Goal: Task Accomplishment & Management: Use online tool/utility

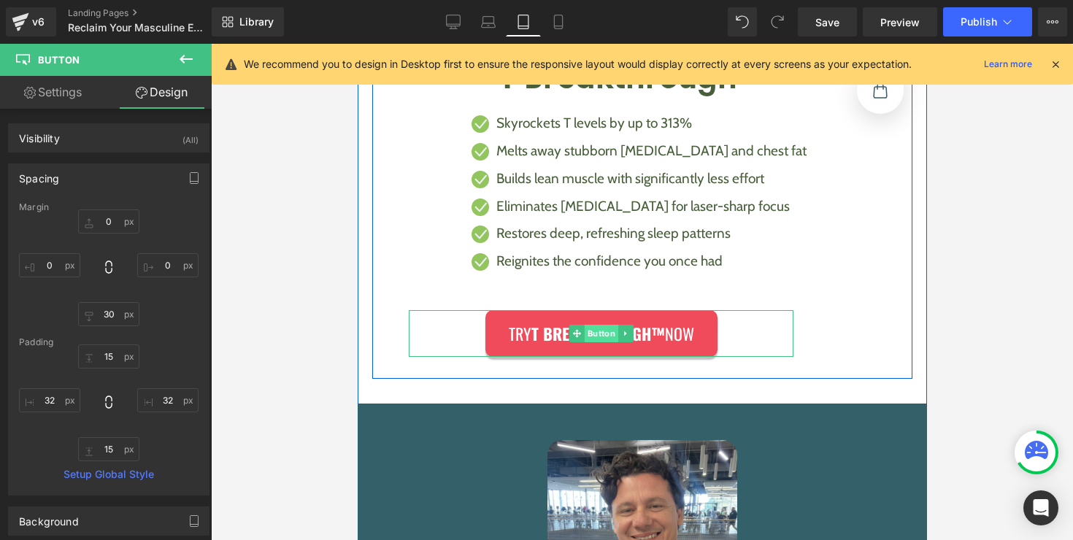
scroll to position [1329, 0]
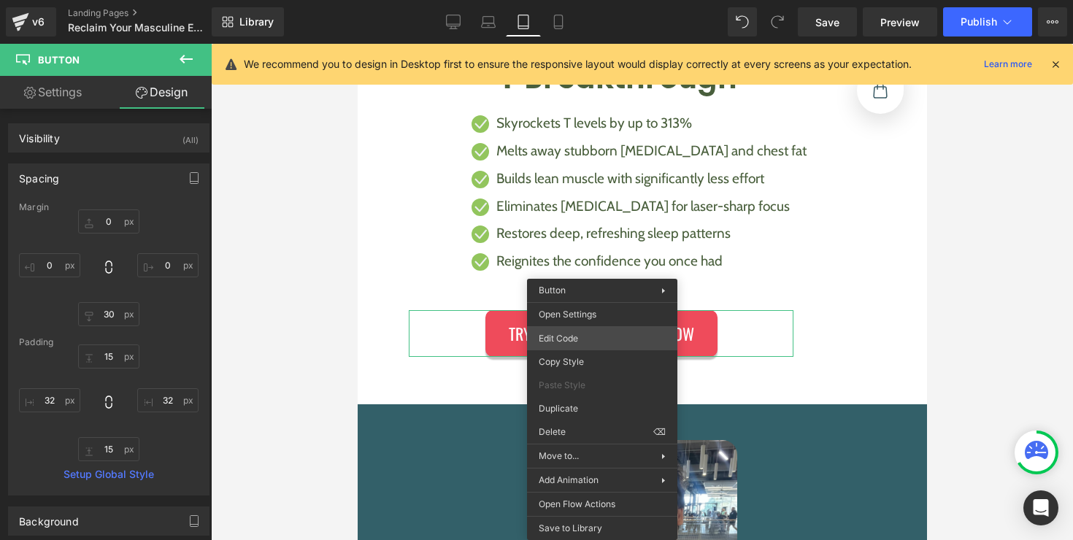
click at [606, 0] on div "Button You are previewing how the will restyle your page. You can not edit Elem…" at bounding box center [536, 0] width 1073 height 0
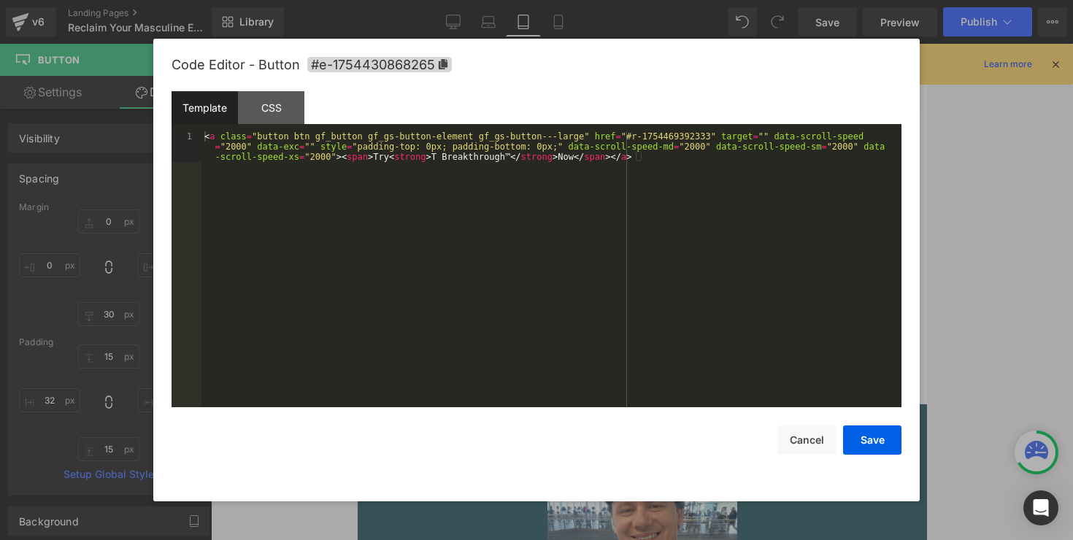
click at [279, 125] on div "Template CSS" at bounding box center [536, 111] width 730 height 40
click at [279, 123] on div "CSS" at bounding box center [271, 107] width 66 height 33
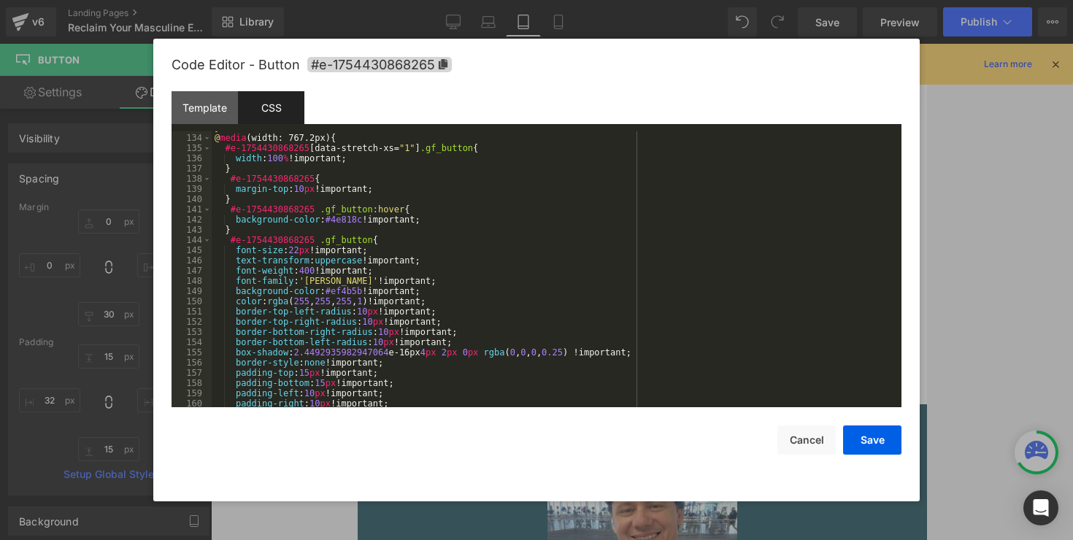
scroll to position [1389, 0]
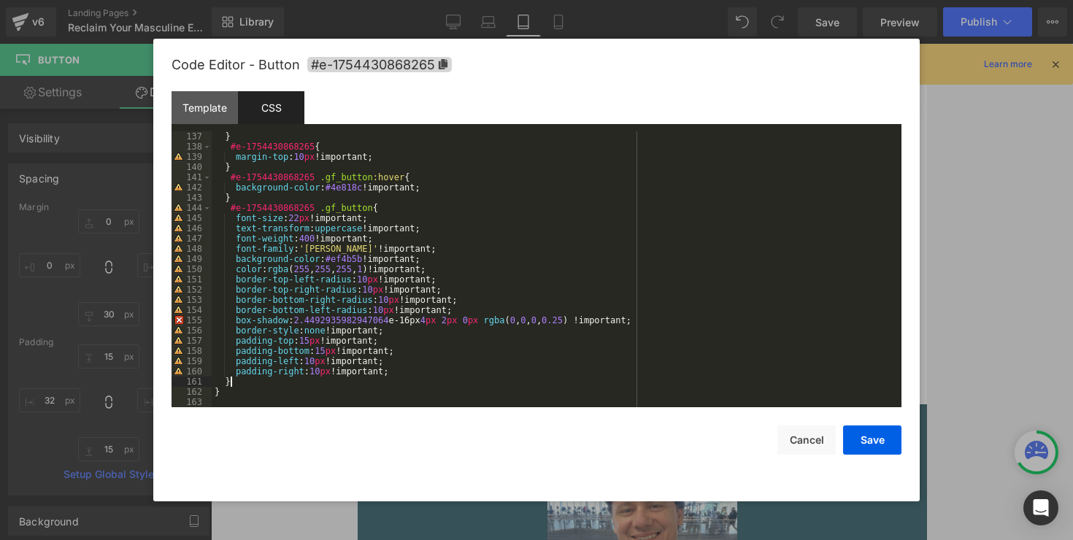
click at [328, 385] on div "} #e-1754430868265 { margin-top : 10 px !important; } #e-1754430868265 .gf_butt…" at bounding box center [554, 279] width 684 height 296
click at [331, 399] on div "} #e-1754430868265 { margin-top : 10 px !important; } #e-1754430868265 .gf_butt…" at bounding box center [554, 279] width 684 height 296
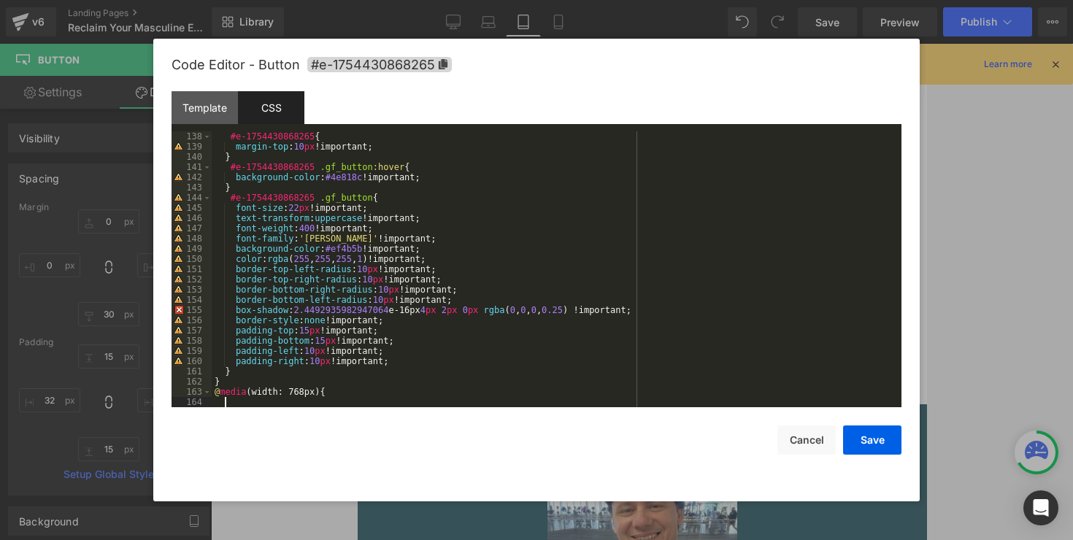
scroll to position [1399, 0]
paste textarea
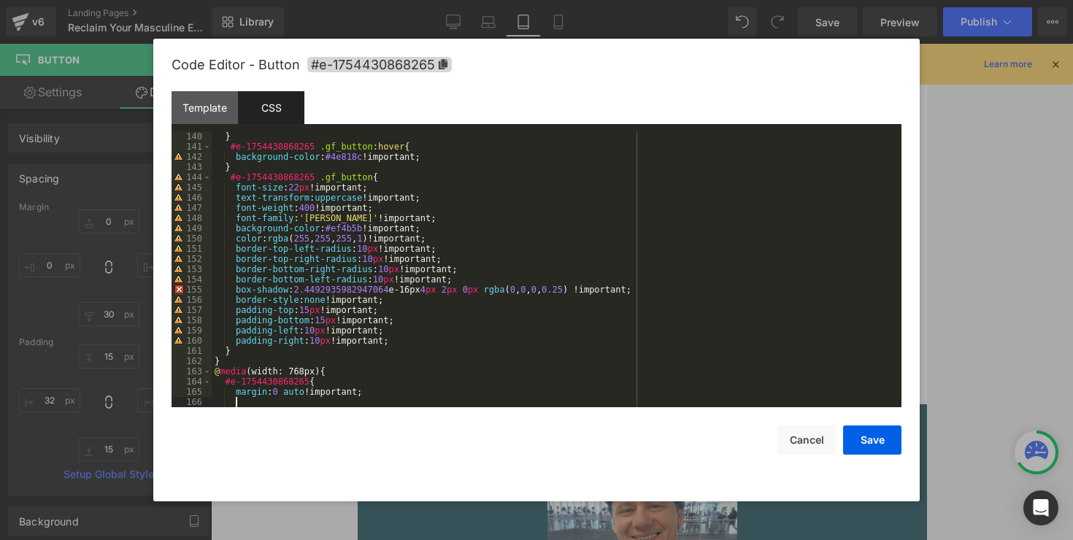
scroll to position [1420, 0]
click at [851, 441] on button "Save" at bounding box center [872, 439] width 58 height 29
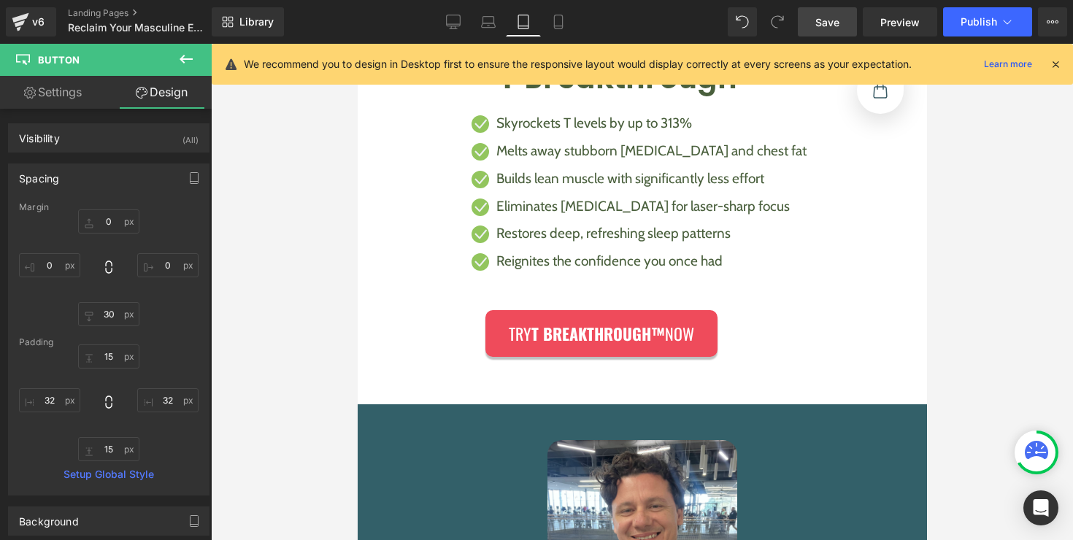
click at [839, 28] on span "Save" at bounding box center [827, 22] width 24 height 15
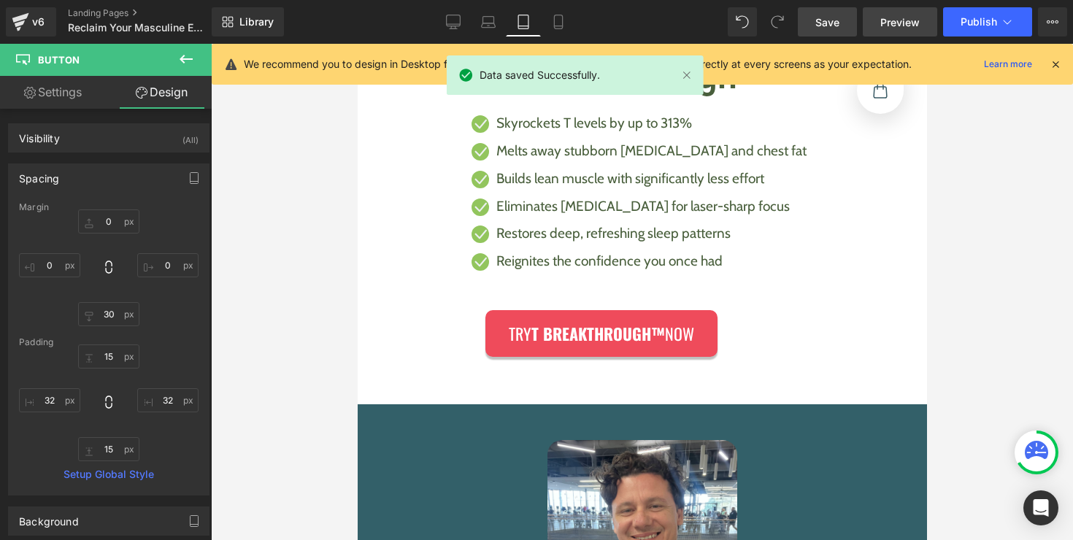
click at [889, 24] on span "Preview" at bounding box center [899, 22] width 39 height 15
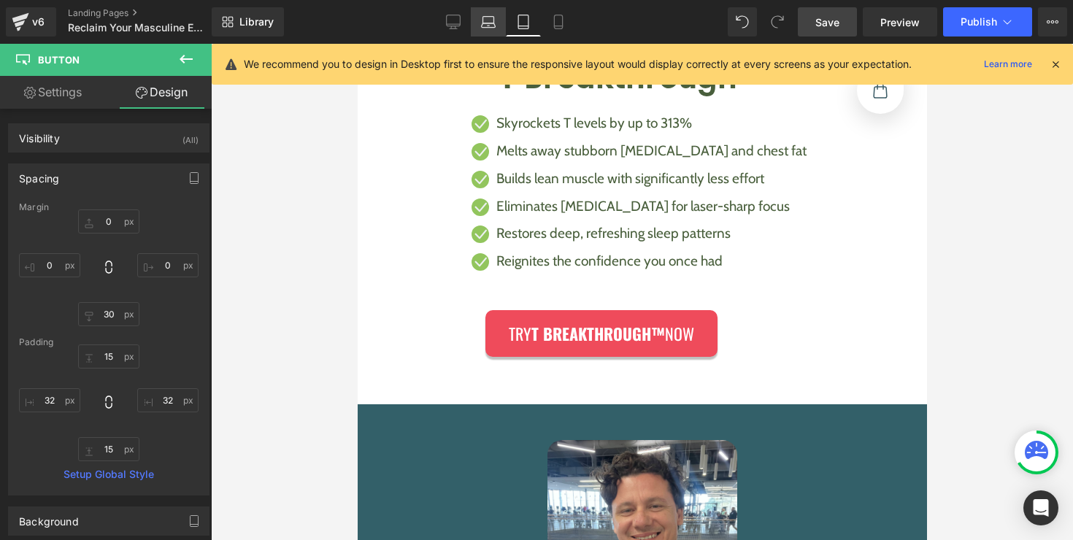
click at [501, 28] on link "Laptop" at bounding box center [488, 21] width 35 height 29
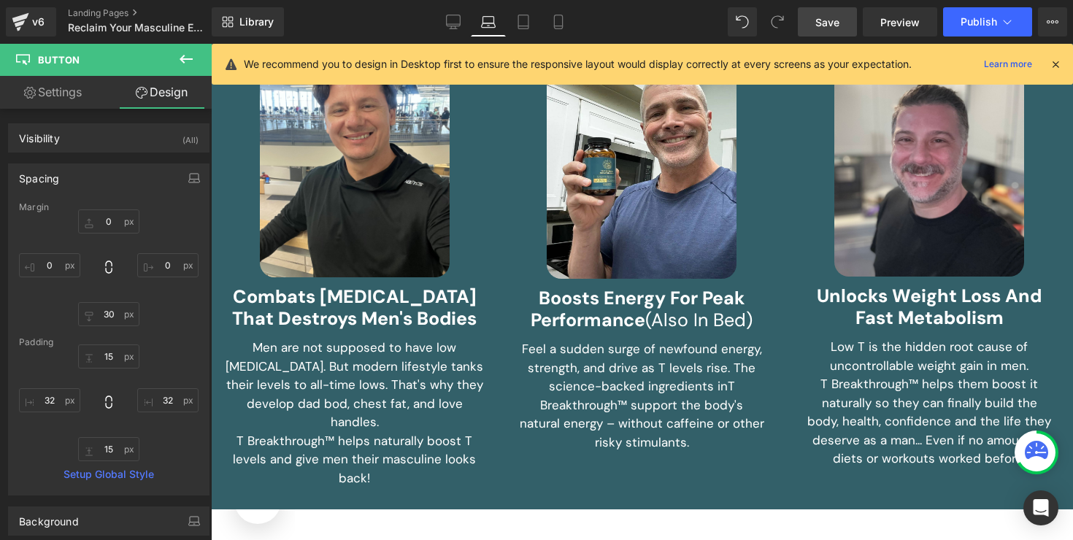
type input "0"
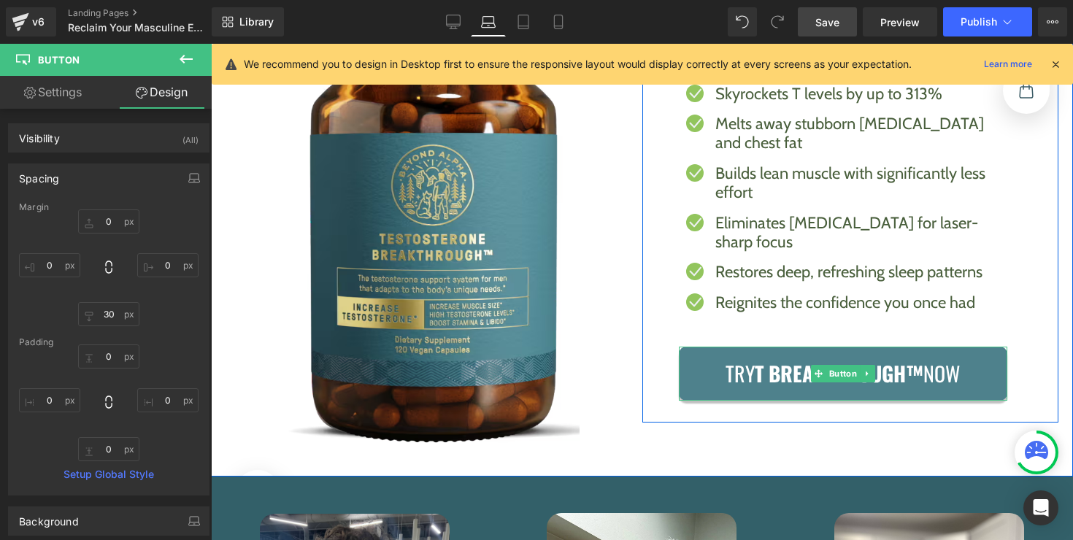
click at [841, 347] on div "Try T Breakthrough™ Now Button" at bounding box center [843, 374] width 329 height 54
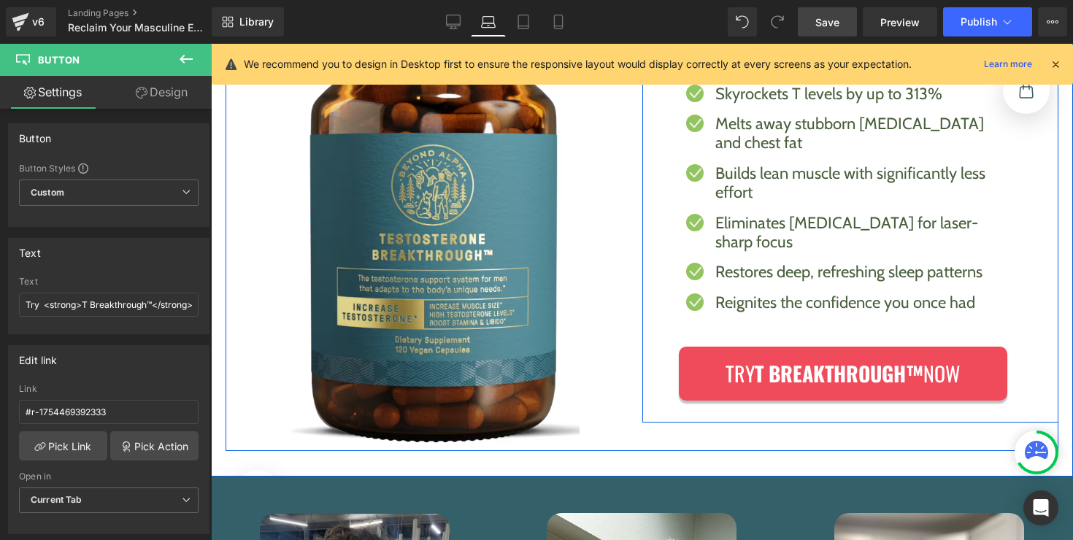
click at [663, 208] on div "Introducing T Breakthrough™ Heading Icon Skyrockets T levels by up to 313% Text…" at bounding box center [850, 201] width 417 height 443
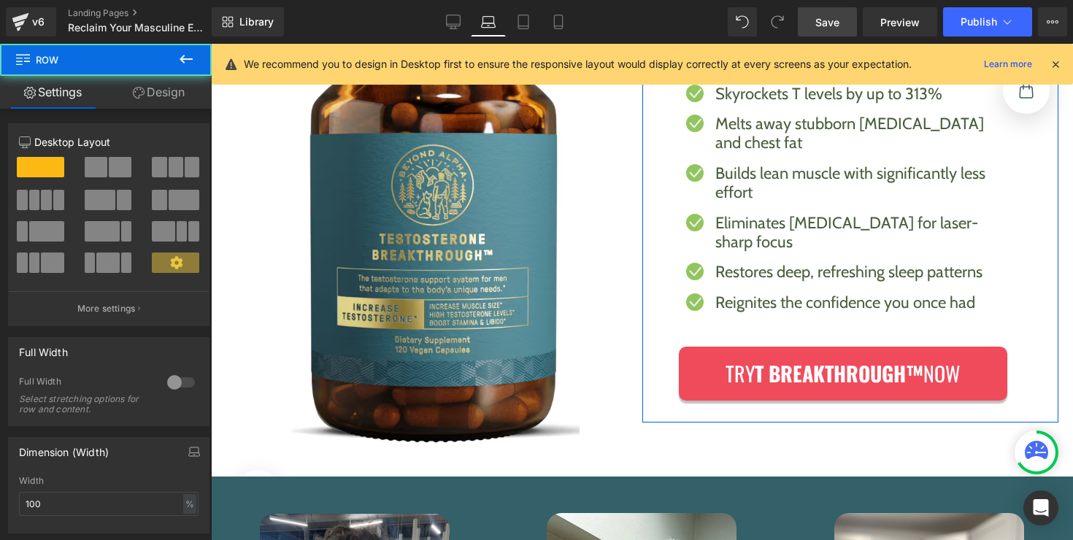
click at [177, 95] on link "Design" at bounding box center [159, 92] width 106 height 33
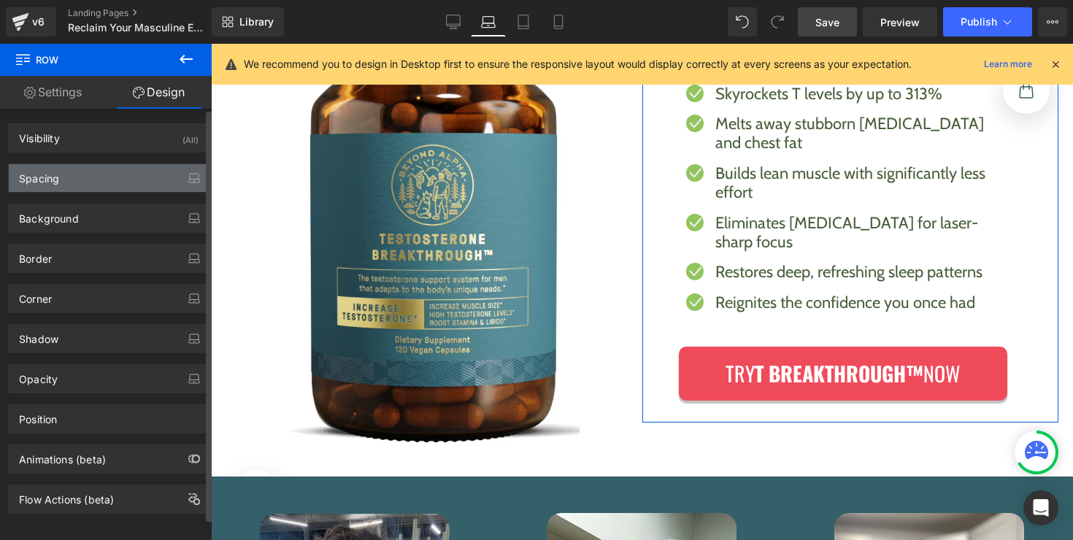
click at [120, 177] on div "Spacing" at bounding box center [109, 178] width 200 height 28
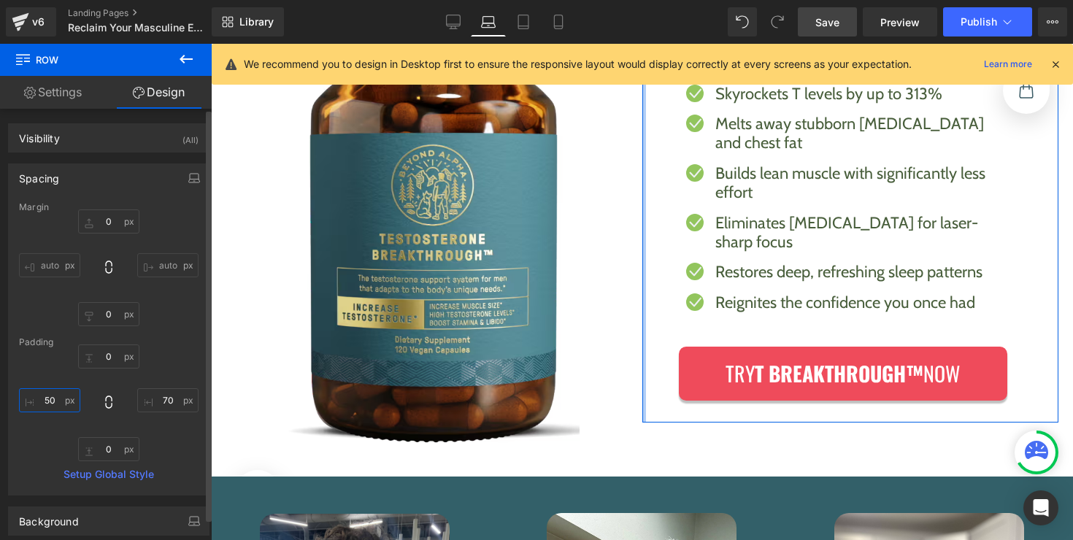
click at [58, 404] on input "50" at bounding box center [49, 400] width 61 height 24
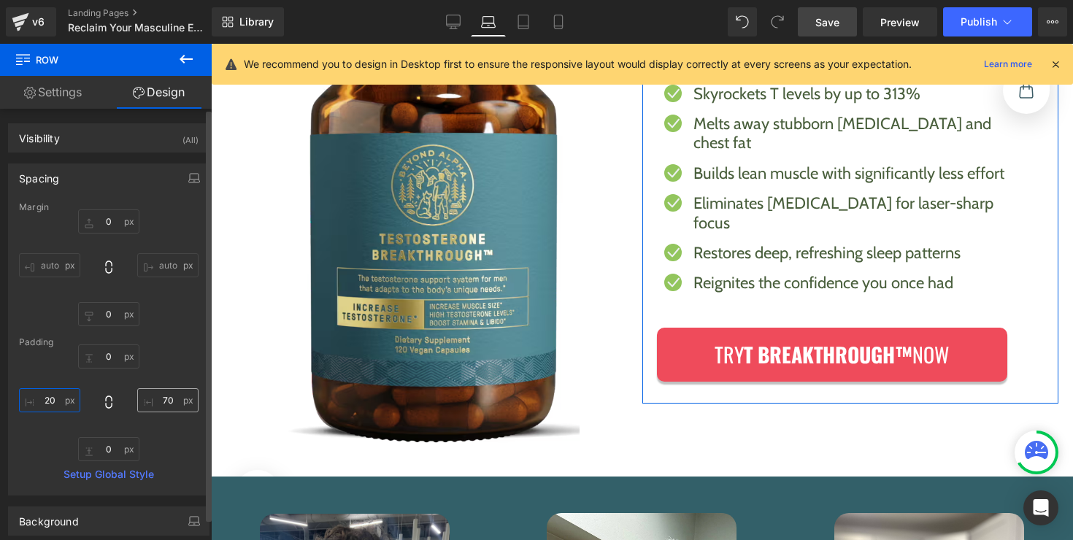
type input "20"
click at [163, 402] on input "70" at bounding box center [167, 400] width 61 height 24
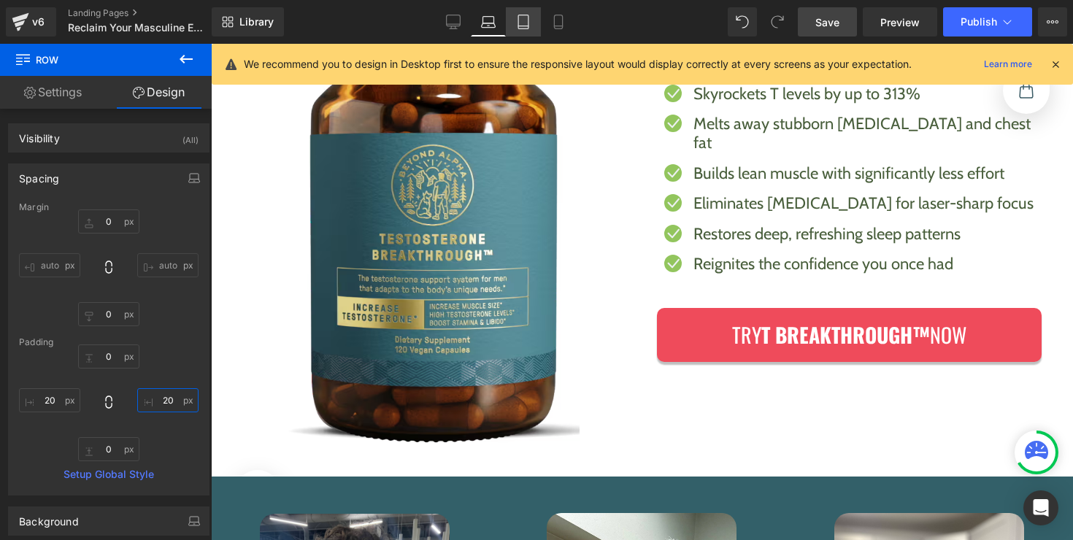
type input "20"
click at [522, 19] on icon at bounding box center [523, 22] width 15 height 15
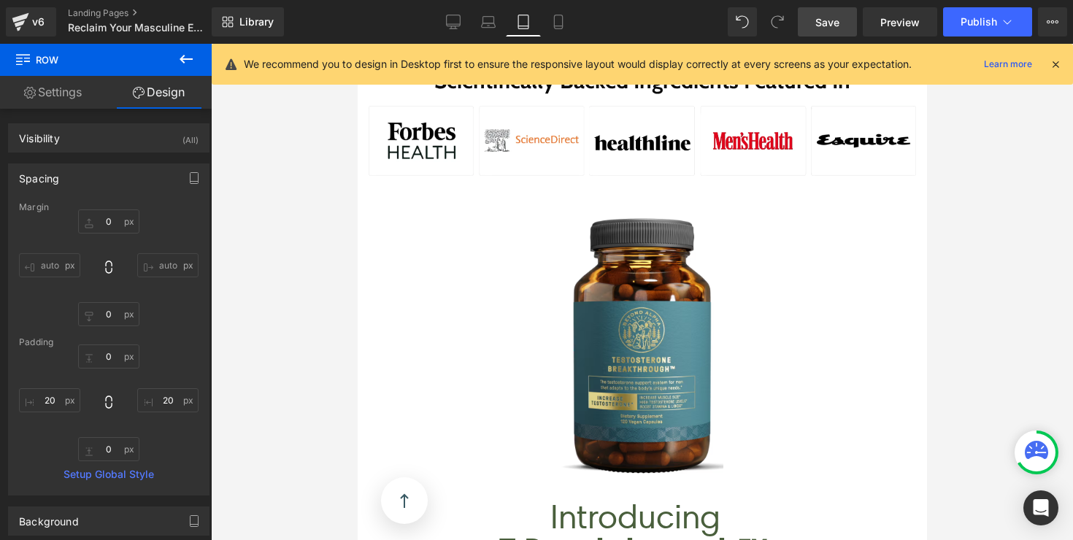
scroll to position [1470, 0]
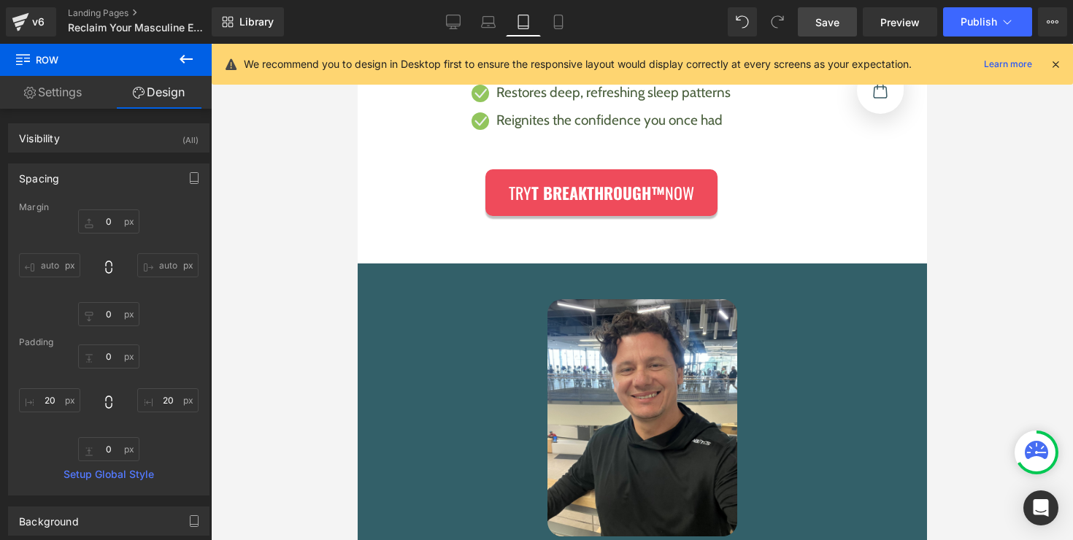
type input "0"
type input "30"
type input "70"
type input "0"
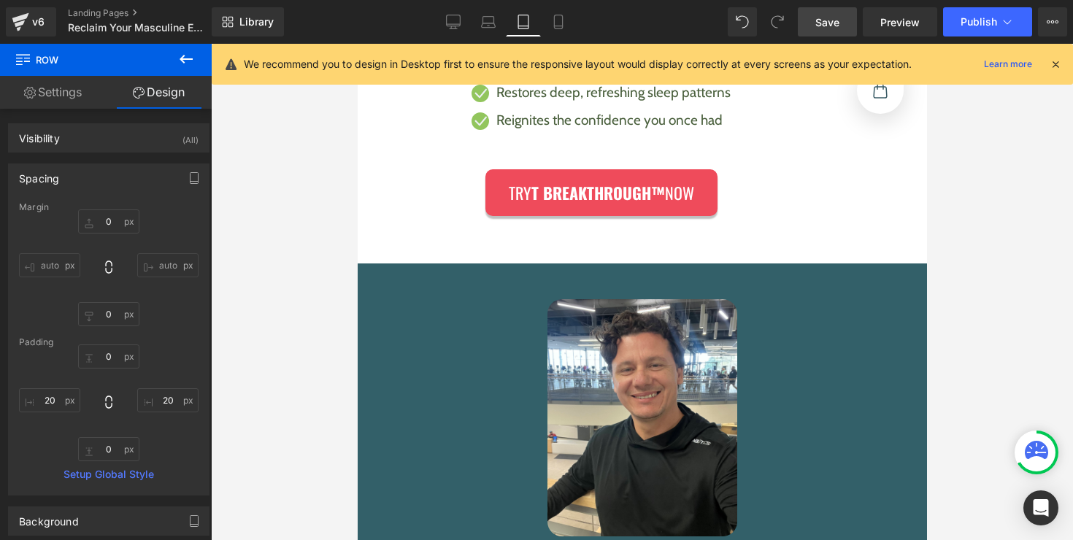
type input "50"
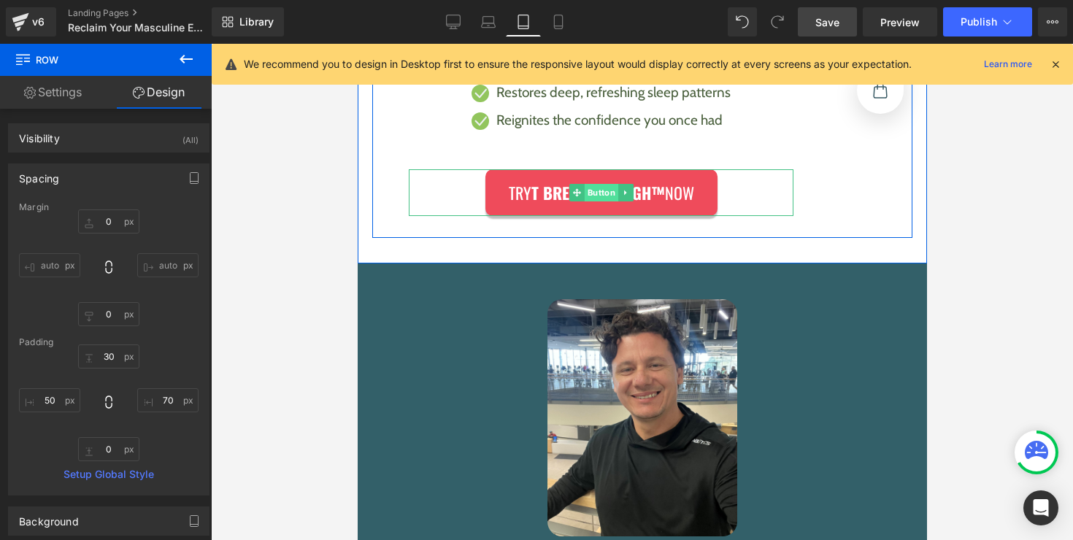
click at [598, 194] on link "Button" at bounding box center [592, 193] width 49 height 18
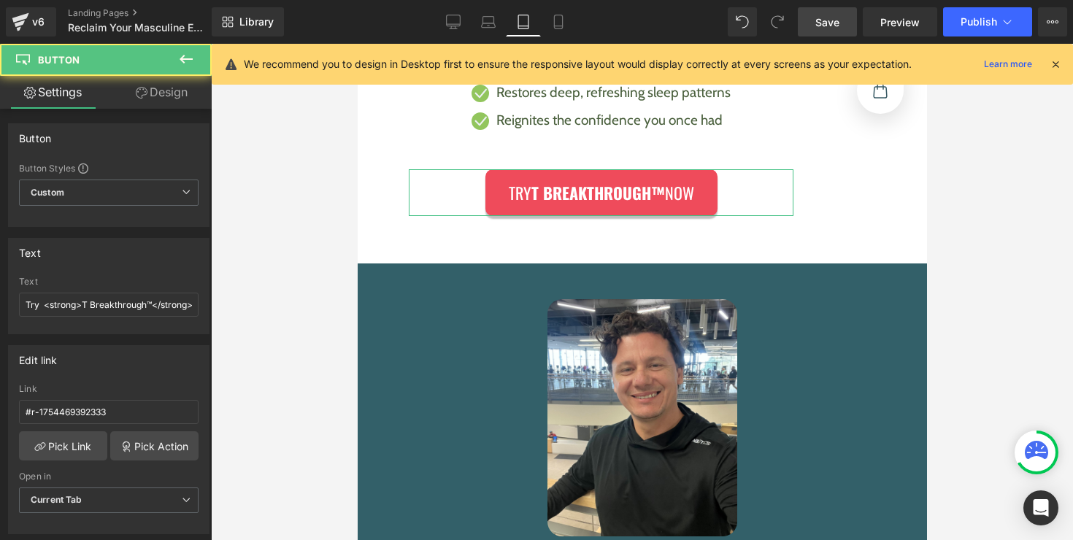
click at [153, 96] on link "Design" at bounding box center [162, 92] width 106 height 33
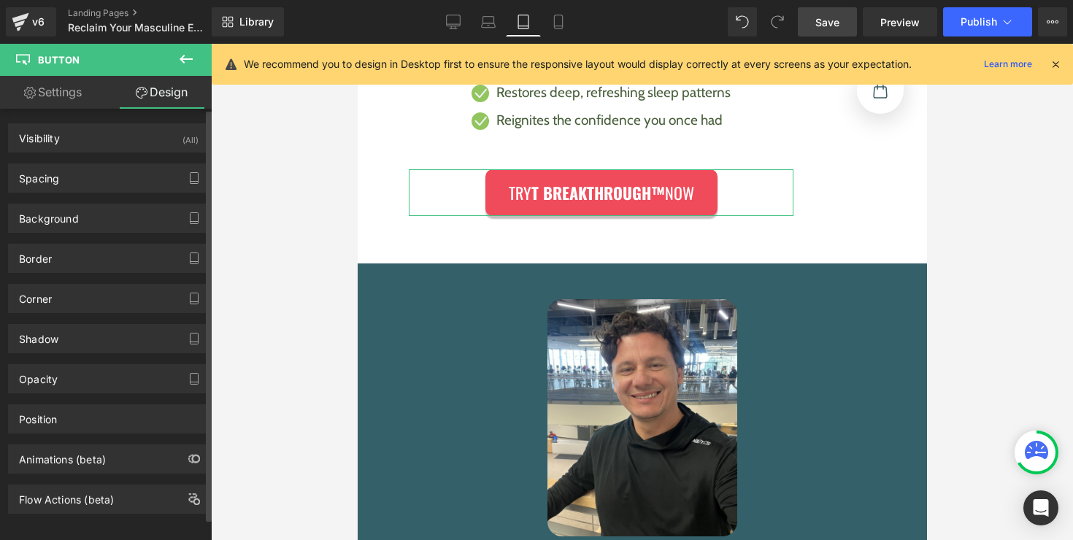
type input "0"
type input "30"
type input "0"
type input "15"
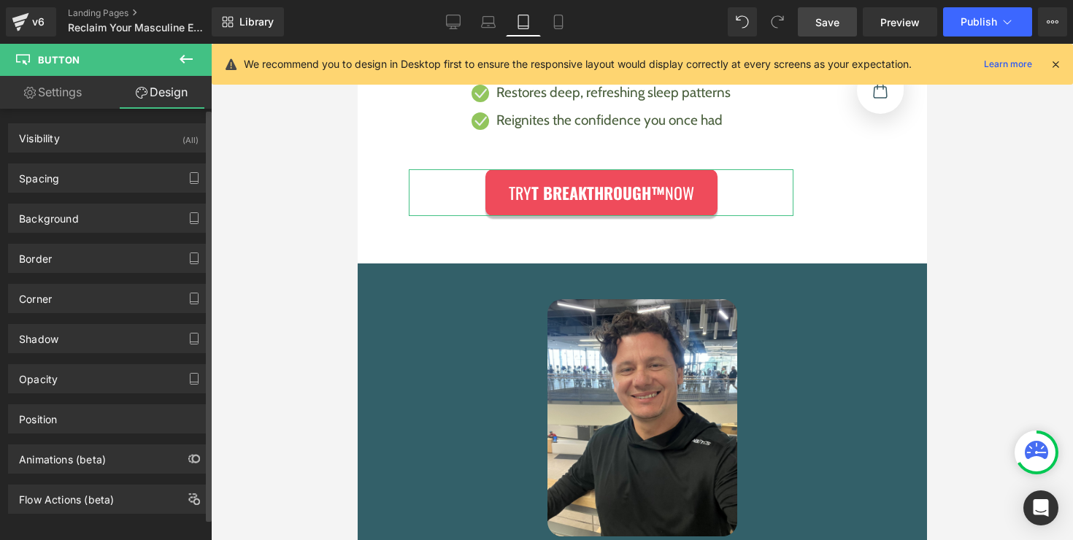
type input "32"
type input "15"
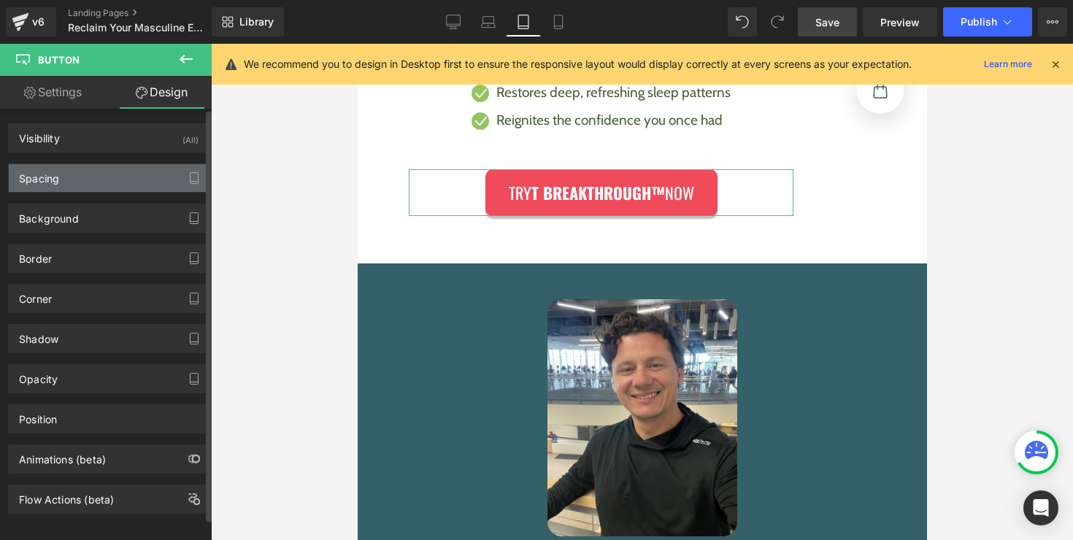
click at [93, 177] on div "Spacing" at bounding box center [109, 178] width 200 height 28
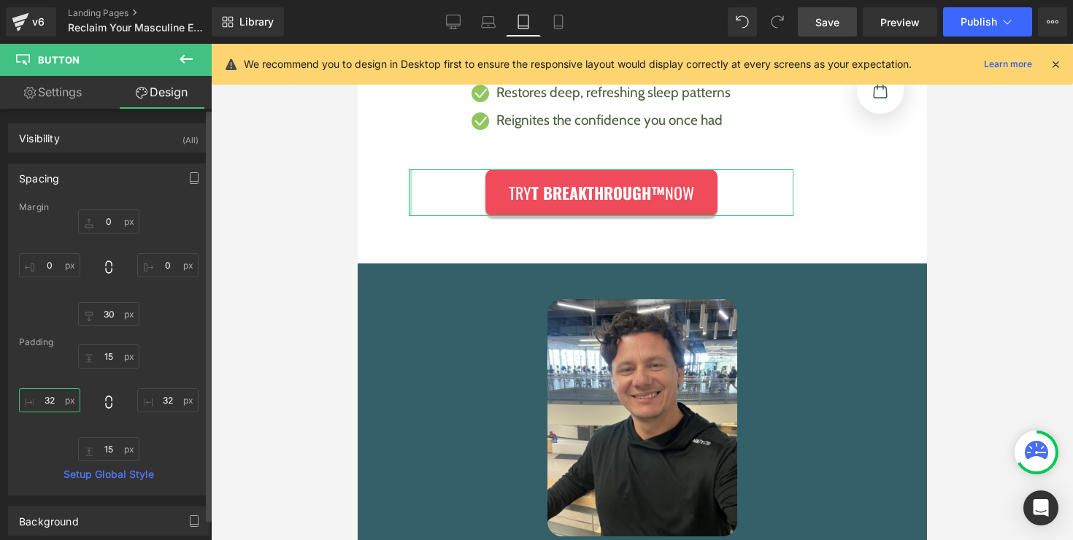
click at [50, 397] on input "32" at bounding box center [49, 400] width 61 height 24
type input "20"
click at [148, 399] on input "32" at bounding box center [167, 400] width 61 height 24
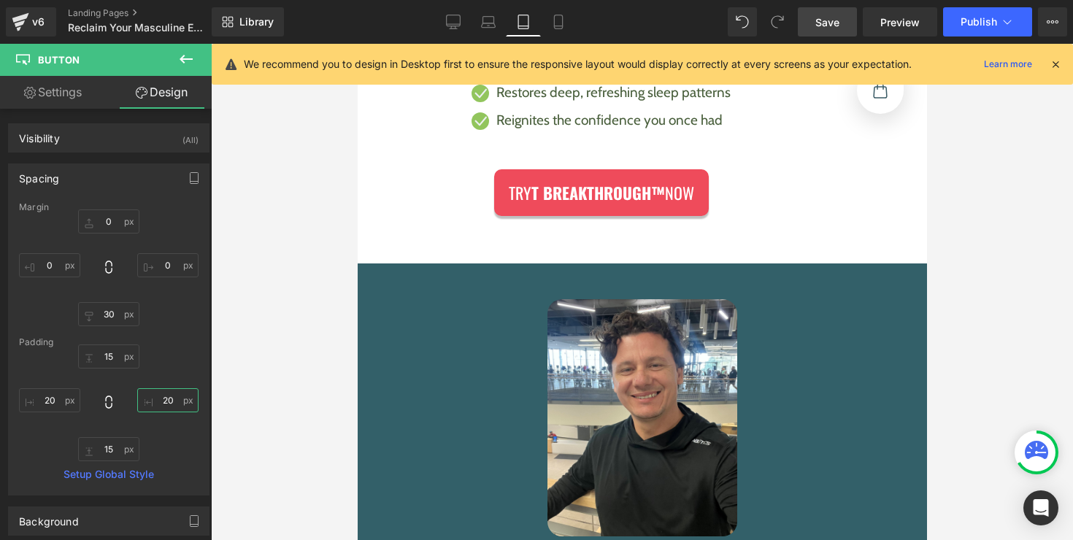
type input "20"
click at [821, 27] on span "Save" at bounding box center [827, 22] width 24 height 15
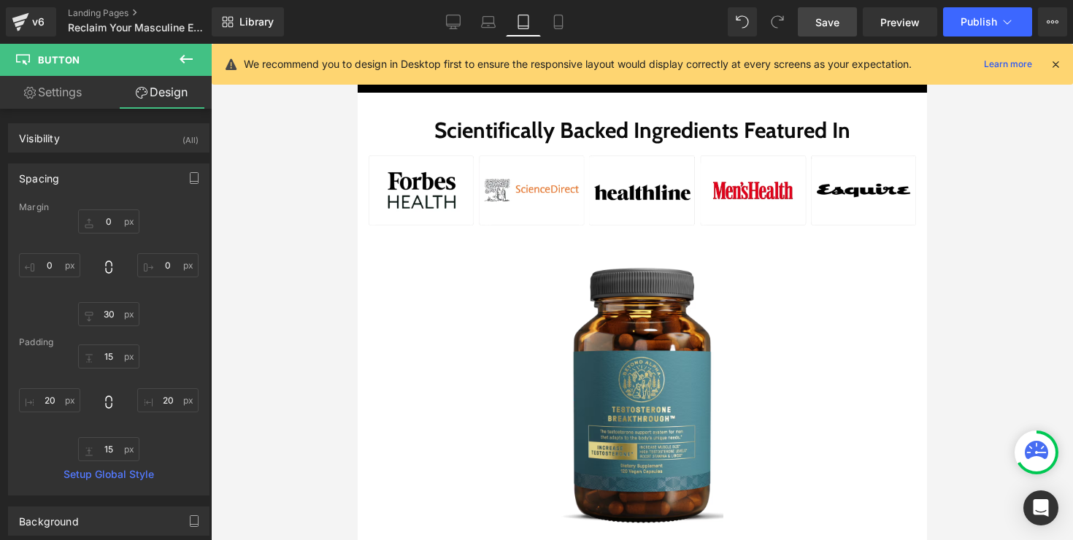
scroll to position [0, 0]
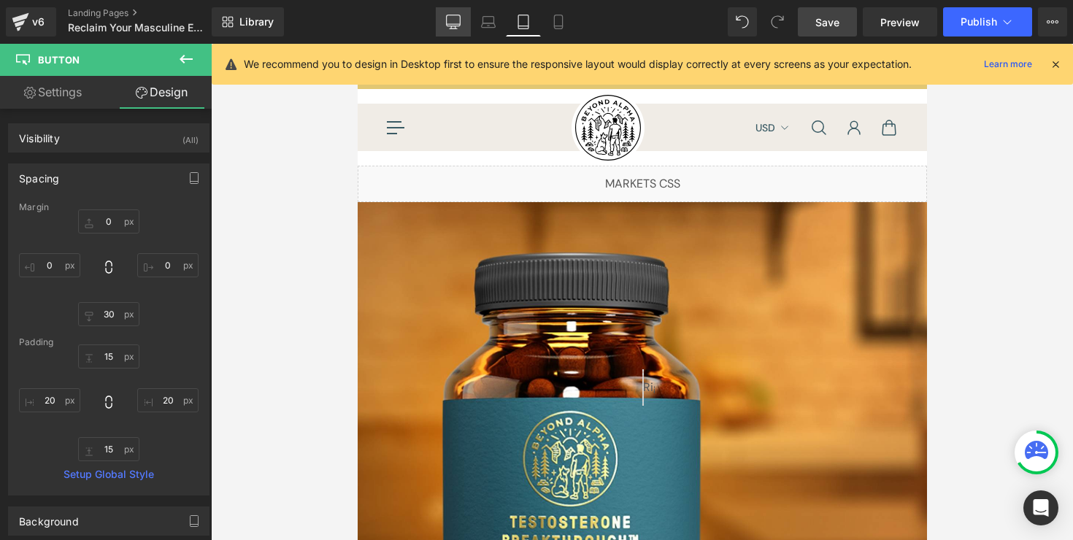
click at [453, 14] on link "Desktop" at bounding box center [453, 21] width 35 height 29
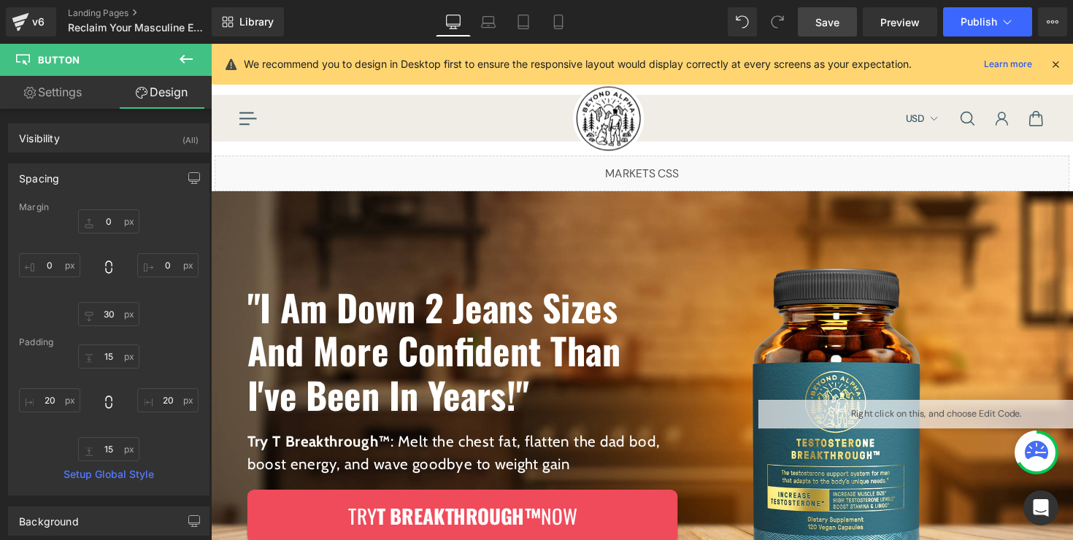
type input "0"
type input "15"
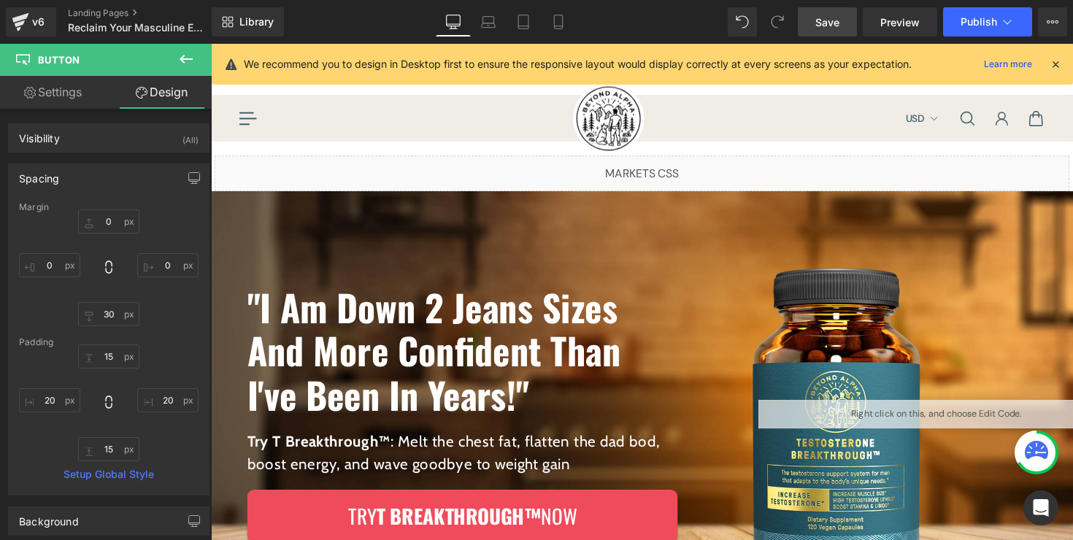
type input "32"
type input "15"
type input "32"
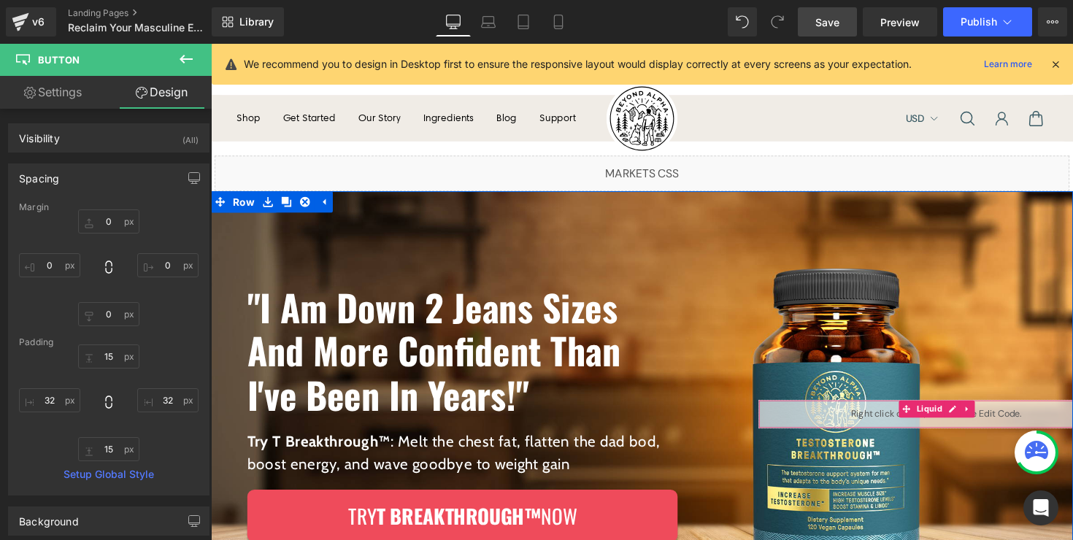
click at [965, 418] on div "Liquid" at bounding box center [953, 423] width 364 height 29
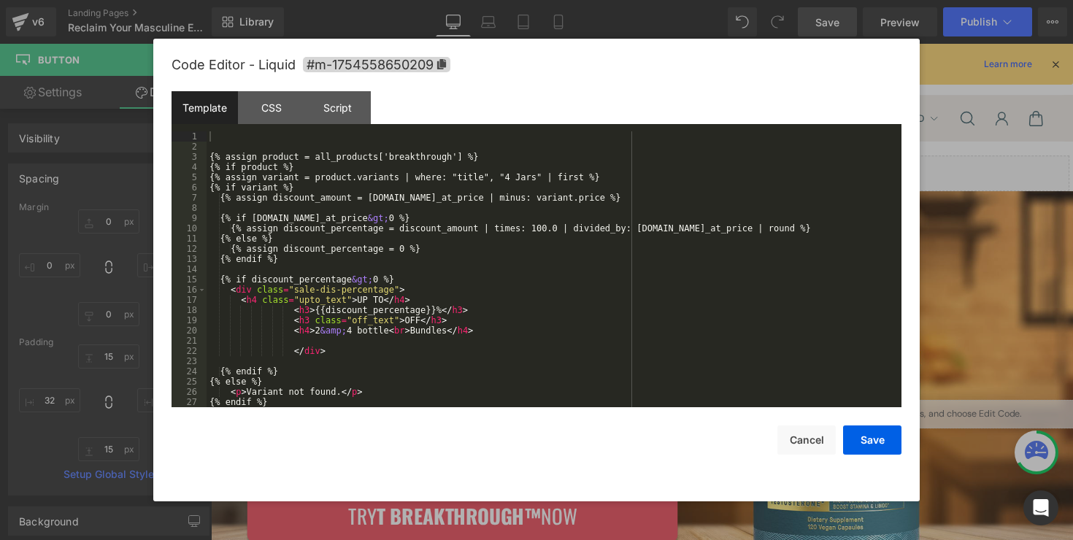
click at [552, 264] on div "{% assign product = all_products['breakthrough'] %} {% if product %} {% assign …" at bounding box center [550, 279] width 689 height 296
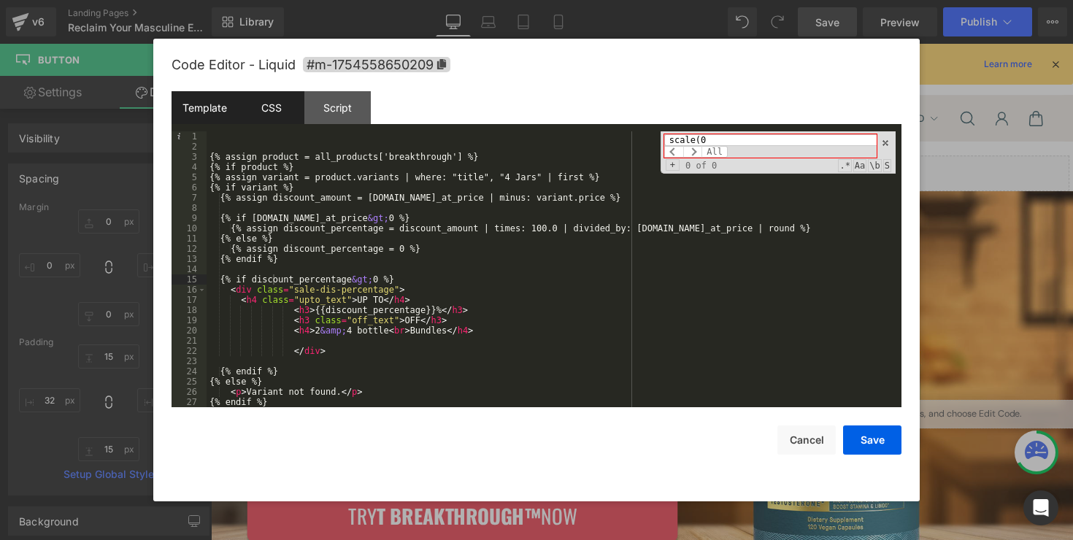
type input "scale(0"
click at [279, 123] on div "CSS" at bounding box center [271, 107] width 66 height 33
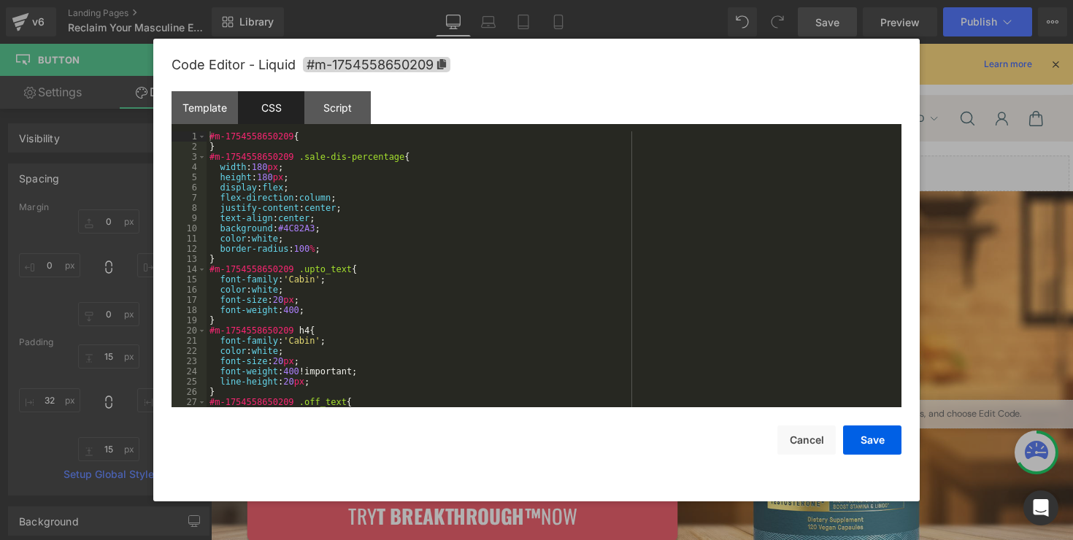
click at [391, 238] on div "#m-1754558650209 { } #m-1754558650209 .sale-dis-percentage { width : 180 px ; h…" at bounding box center [550, 279] width 689 height 296
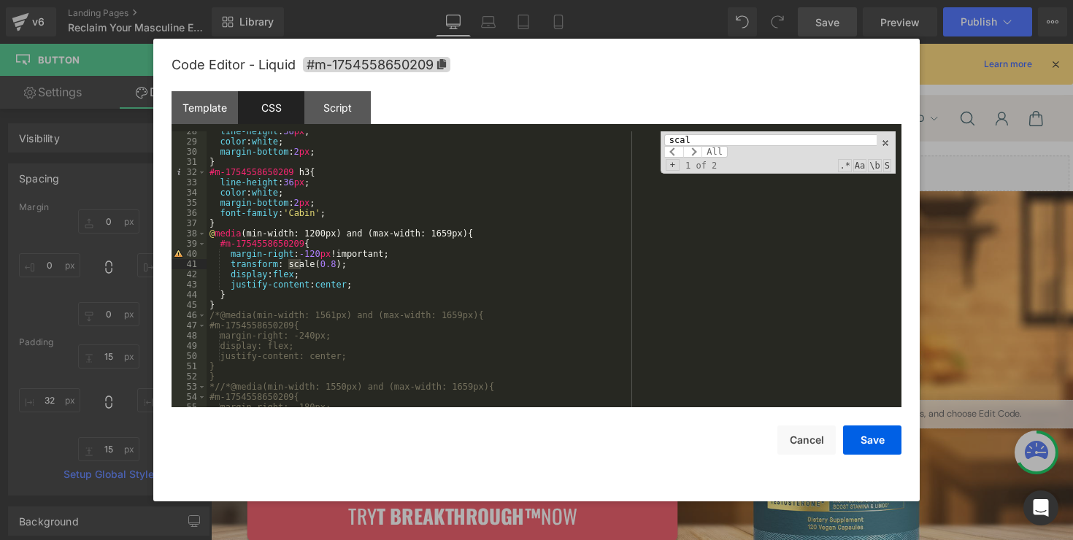
scroll to position [281, 0]
type input "scale(0.9"
click at [336, 266] on div "line-height : 36 px ; color : white ; margin-bottom : 2 px ; } #m-1754558650209…" at bounding box center [550, 274] width 689 height 296
click at [879, 446] on button "Save" at bounding box center [872, 439] width 58 height 29
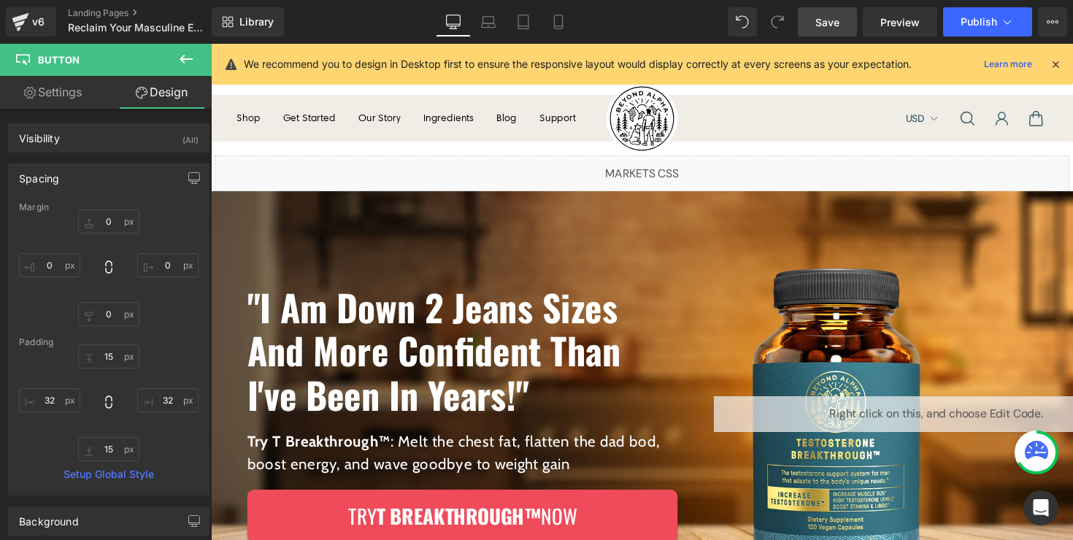
click at [836, 24] on span "Save" at bounding box center [827, 22] width 24 height 15
click at [1001, 22] on icon at bounding box center [1007, 22] width 15 height 15
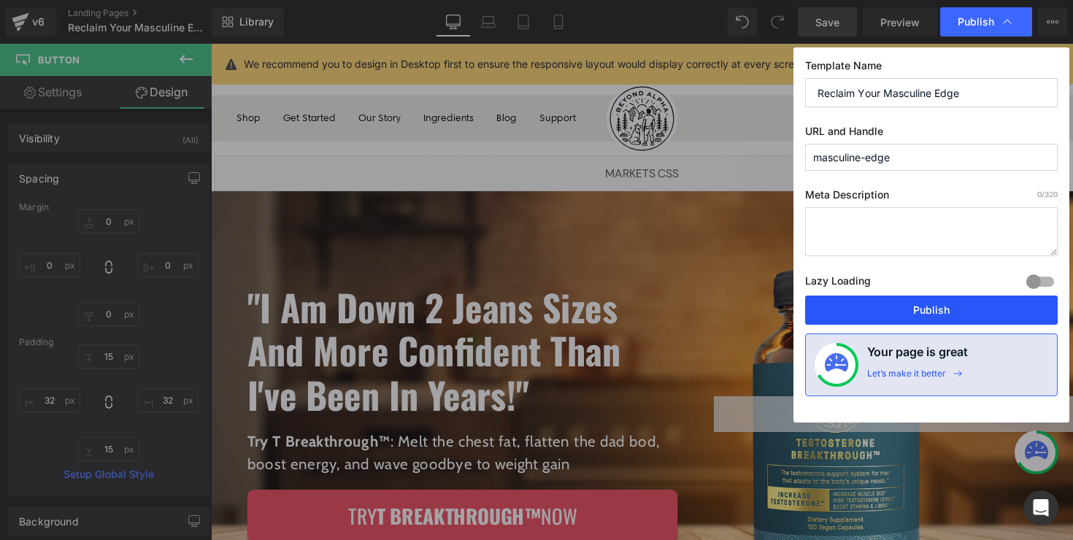
click at [930, 311] on button "Publish" at bounding box center [931, 310] width 252 height 29
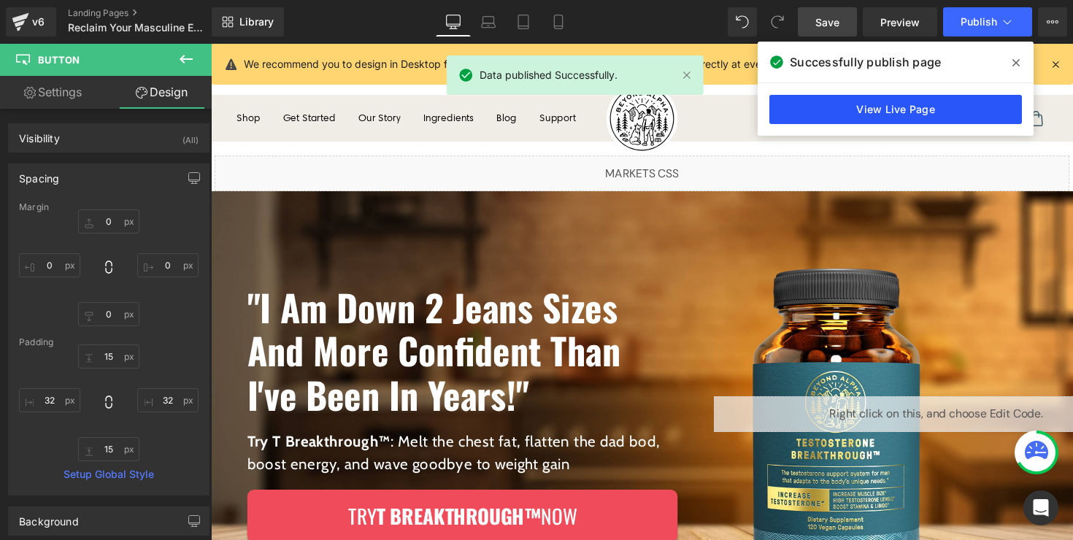
drag, startPoint x: 913, startPoint y: 91, endPoint x: 907, endPoint y: 101, distance: 11.1
click at [908, 98] on div "View Live Page" at bounding box center [895, 109] width 276 height 53
click at [906, 107] on link "View Live Page" at bounding box center [895, 109] width 252 height 29
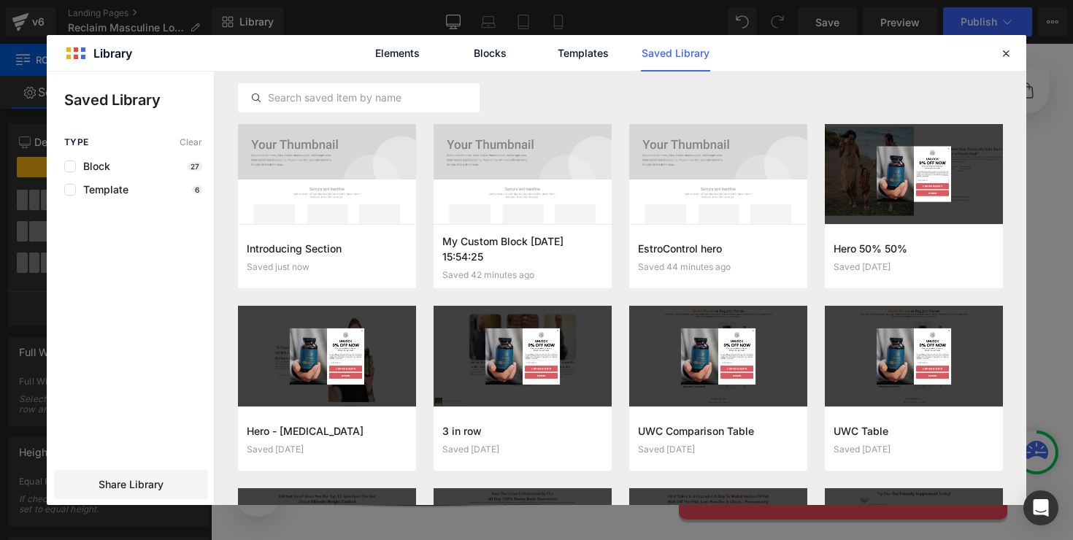
scroll to position [779, 0]
